Goal: Navigation & Orientation: Find specific page/section

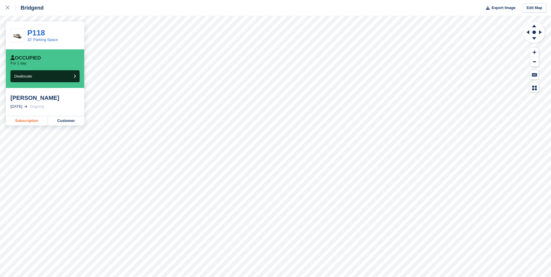
click at [26, 121] on link "Subscription" at bounding box center [27, 120] width 42 height 9
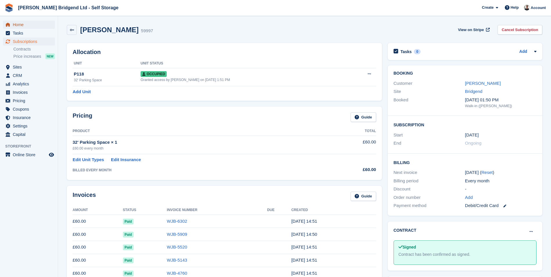
click at [28, 27] on span "Home" at bounding box center [30, 25] width 35 height 8
